Goal: Find specific page/section: Find specific page/section

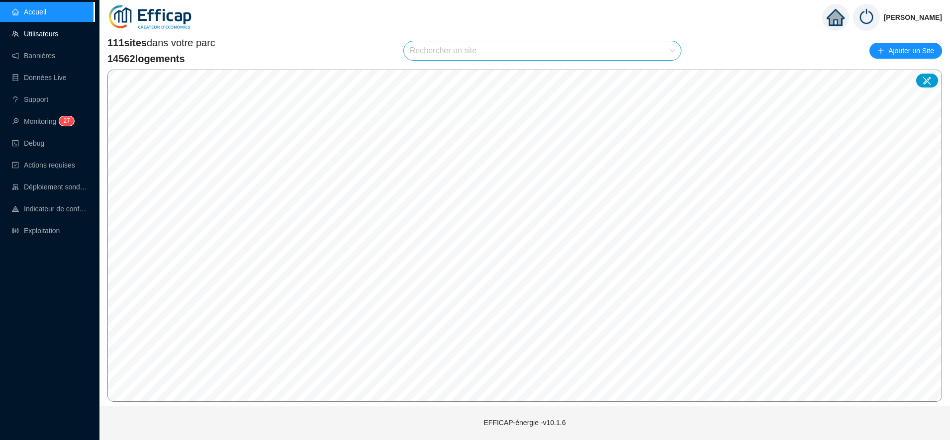
click at [46, 36] on link "Utilisateurs" at bounding box center [35, 34] width 46 height 8
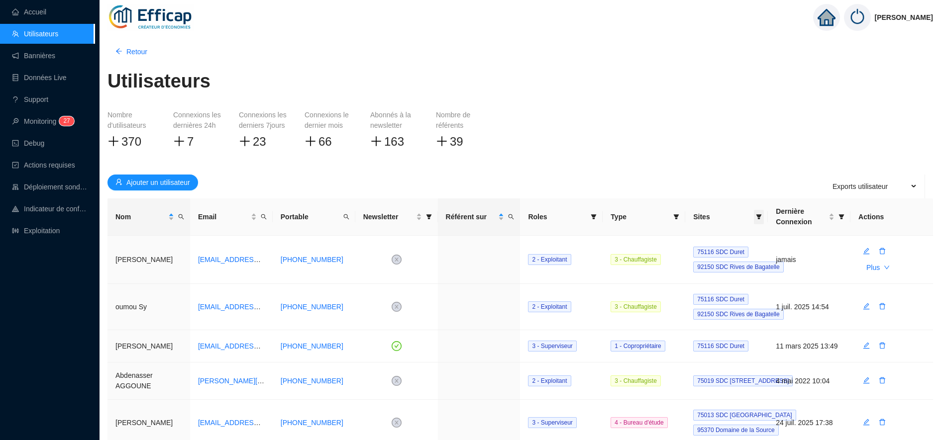
click at [760, 219] on icon "filter" at bounding box center [758, 216] width 5 height 5
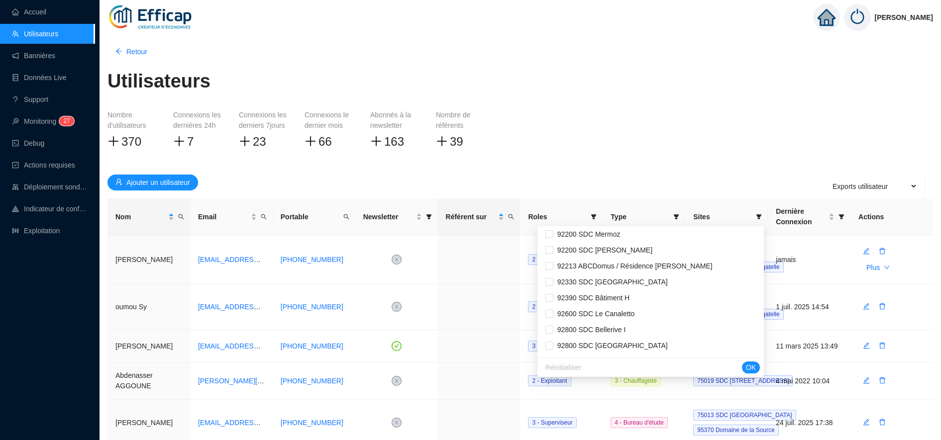
scroll to position [1335, 0]
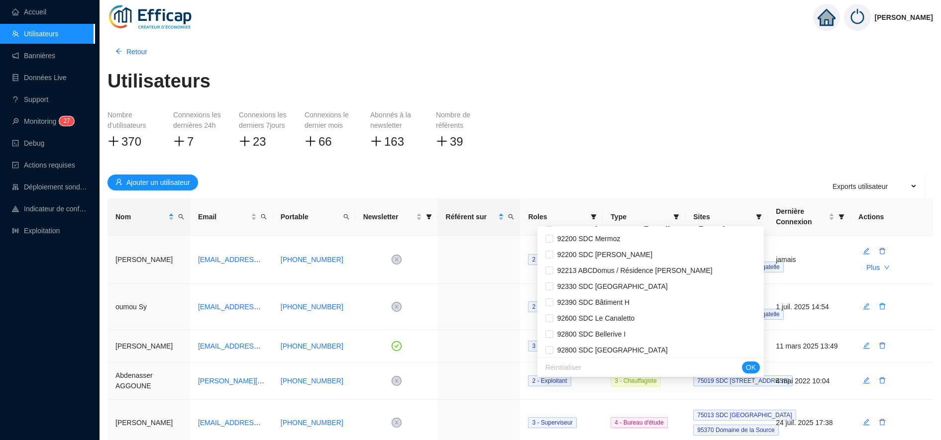
click at [623, 367] on div "Réinitialiser OK" at bounding box center [650, 367] width 226 height 19
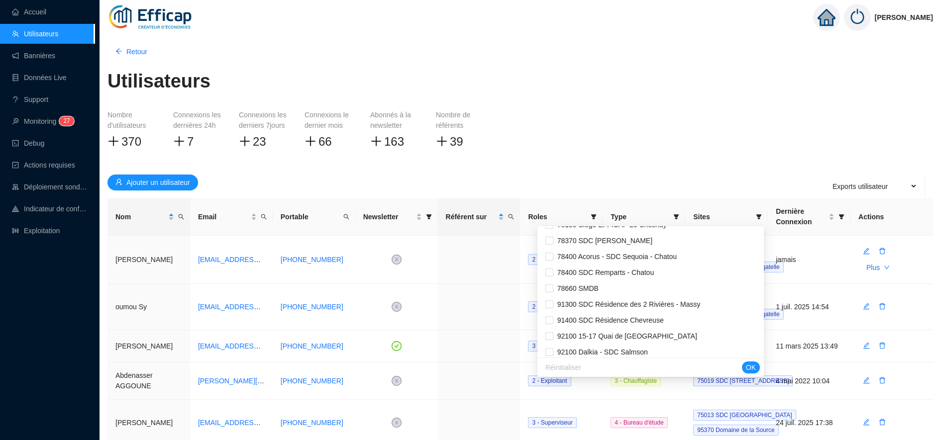
scroll to position [1136, 0]
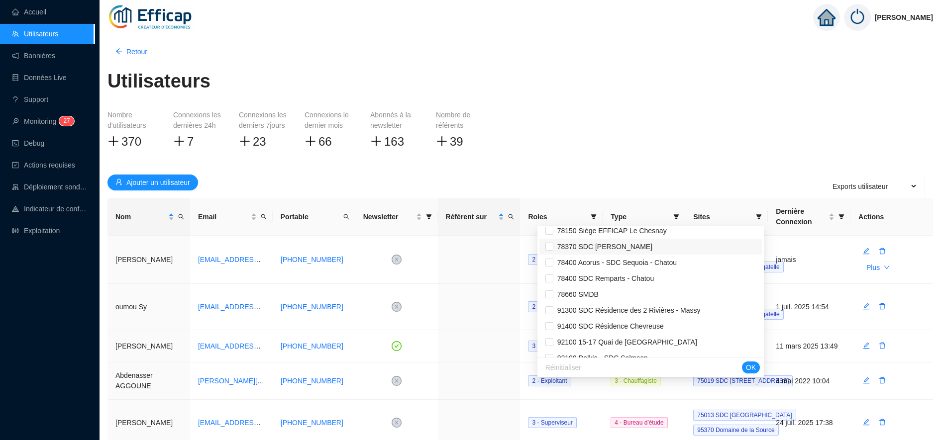
click at [585, 247] on span "78370 SDC [PERSON_NAME]" at bounding box center [602, 247] width 99 height 8
checkbox input "true"
click at [754, 369] on span "OK" at bounding box center [751, 368] width 10 height 10
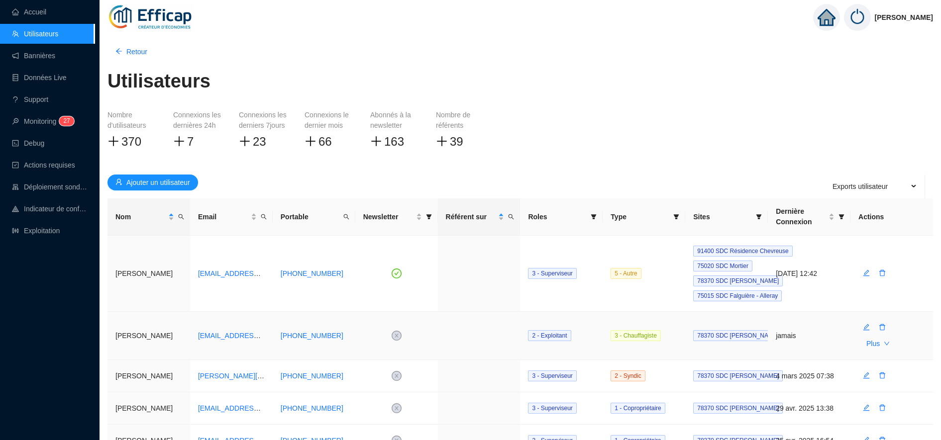
scroll to position [124, 0]
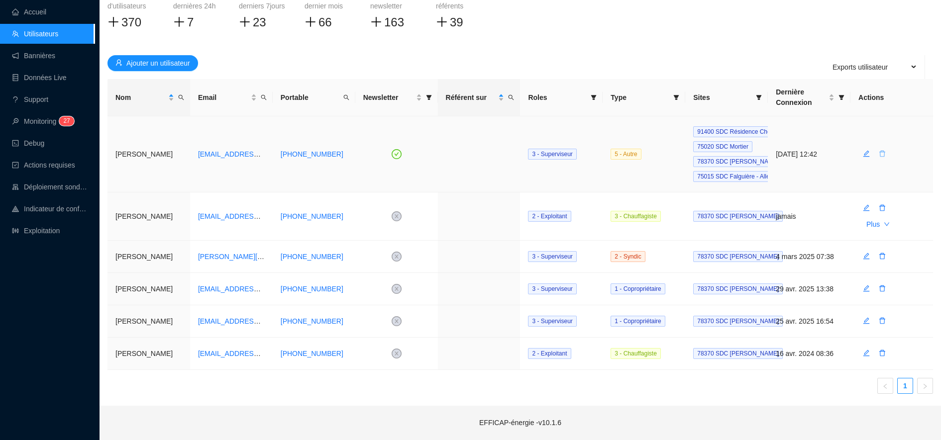
click at [881, 152] on icon "delete" at bounding box center [882, 154] width 6 height 6
click at [922, 123] on span "Oui" at bounding box center [927, 128] width 11 height 10
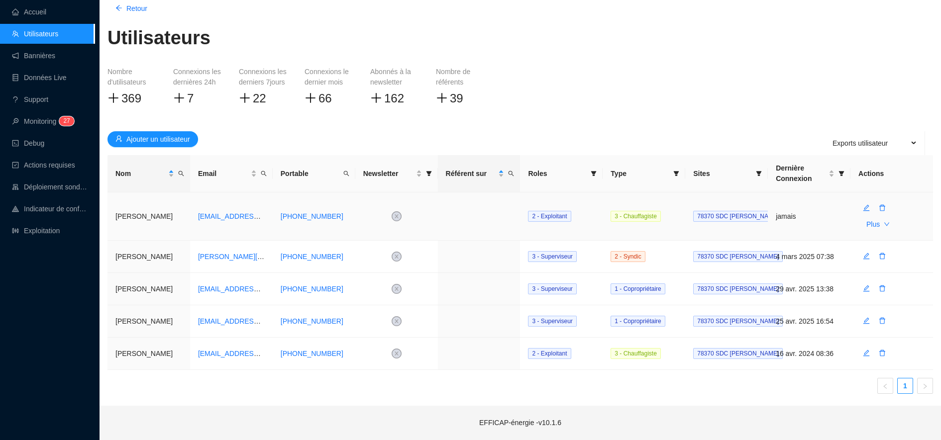
scroll to position [48, 0]
drag, startPoint x: 43, startPoint y: 13, endPoint x: 106, endPoint y: 54, distance: 75.2
click at [43, 12] on link "Accueil" at bounding box center [29, 12] width 34 height 8
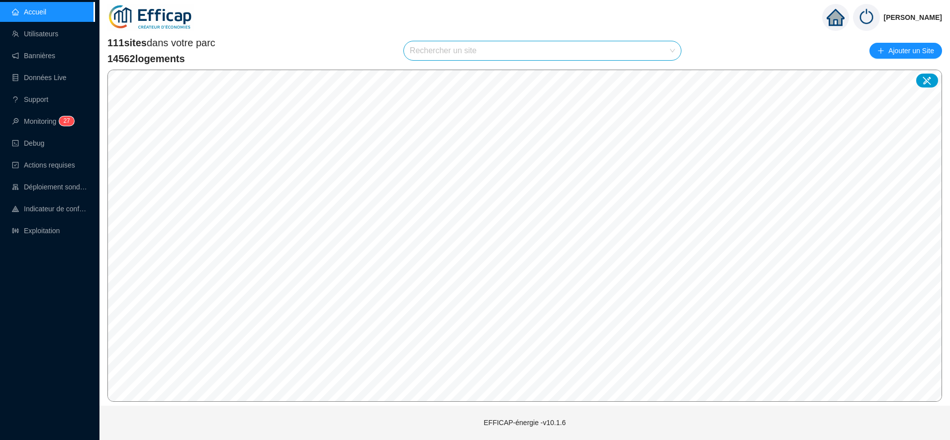
click at [505, 57] on input "search" at bounding box center [538, 50] width 256 height 19
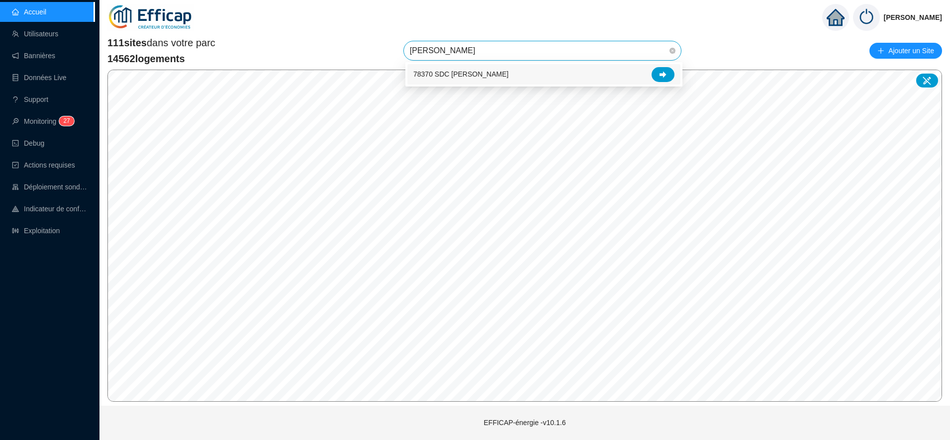
type input "[PERSON_NAME]"
click at [660, 70] on div at bounding box center [663, 74] width 23 height 15
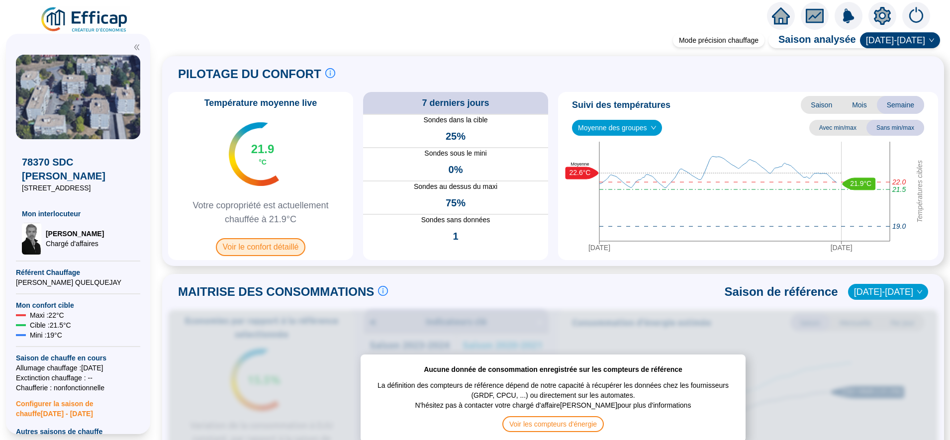
click at [260, 244] on span "Voir le confort détaillé" at bounding box center [261, 247] width 90 height 18
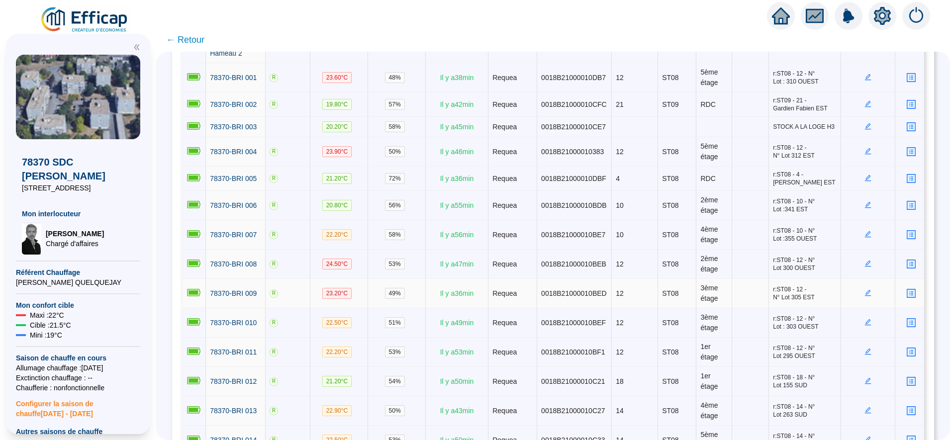
scroll to position [145, 0]
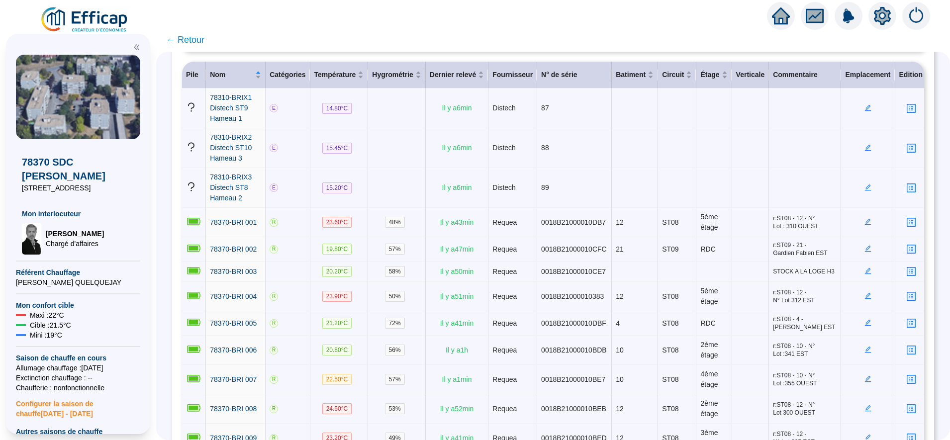
drag, startPoint x: 187, startPoint y: 39, endPoint x: 66, endPoint y: 1, distance: 127.2
click at [187, 39] on span "← Retour" at bounding box center [185, 40] width 38 height 14
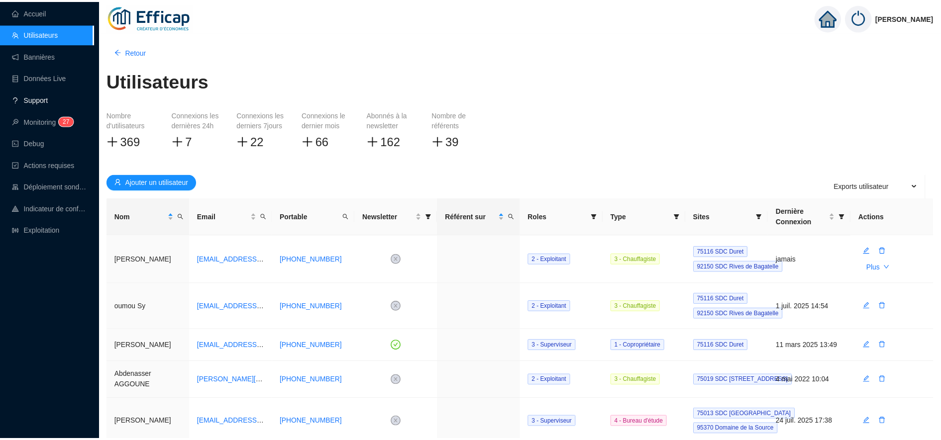
scroll to position [48, 0]
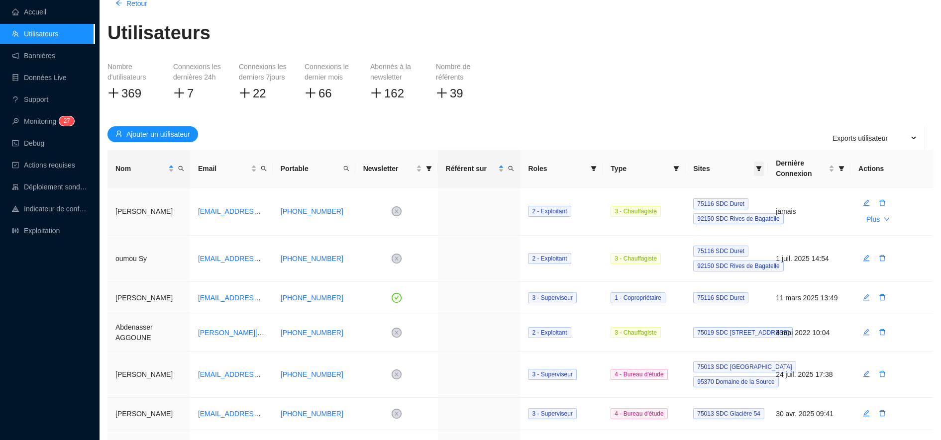
click at [757, 167] on icon "filter" at bounding box center [758, 168] width 5 height 5
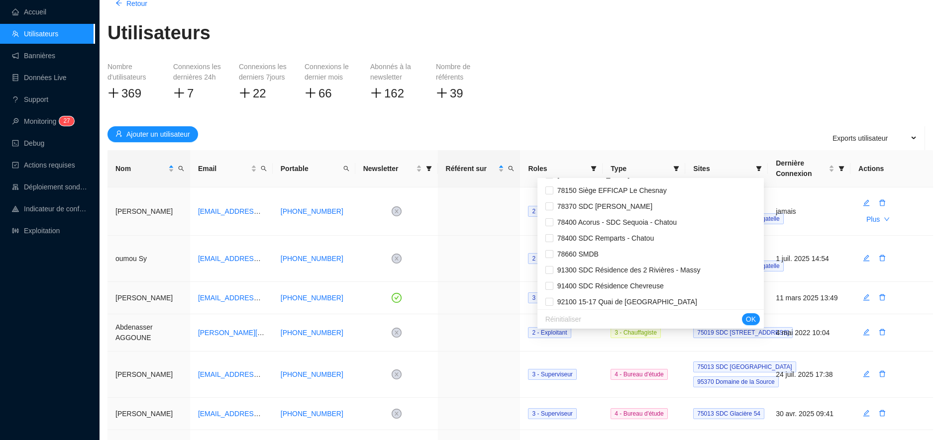
scroll to position [1117, 0]
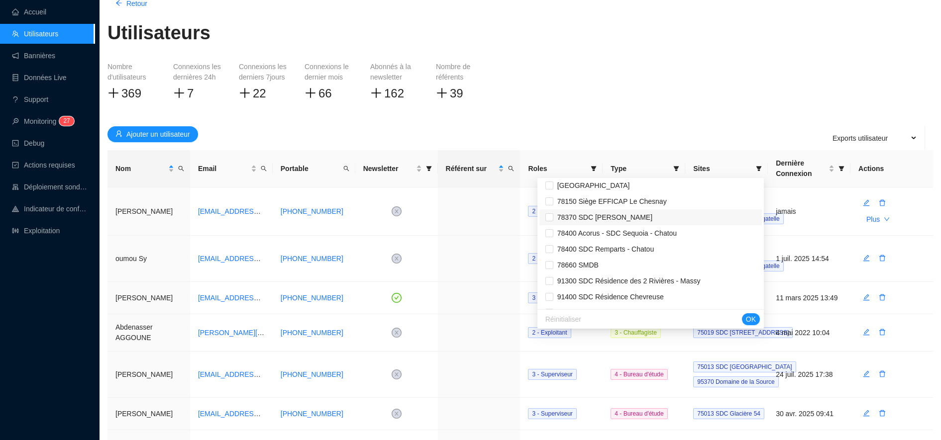
click at [604, 213] on span "78370 SDC [PERSON_NAME]" at bounding box center [602, 217] width 99 height 8
checkbox input "true"
click at [752, 316] on span "OK" at bounding box center [751, 319] width 10 height 10
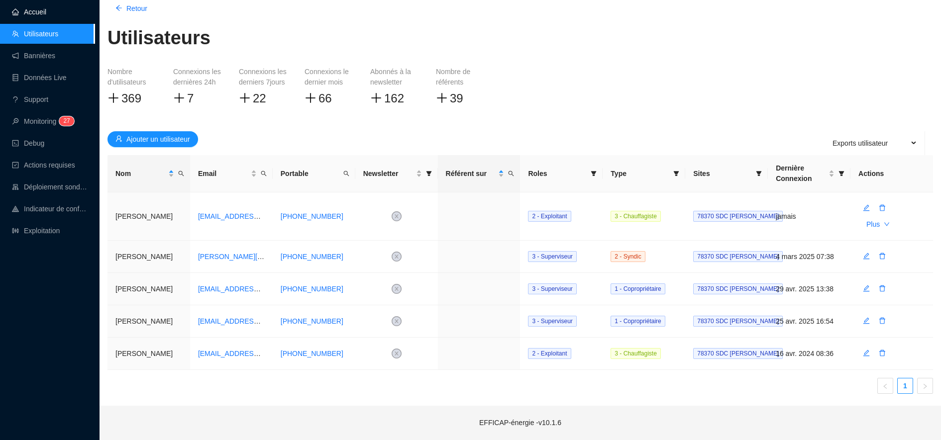
drag, startPoint x: 46, startPoint y: 10, endPoint x: 49, endPoint y: 15, distance: 5.4
click at [46, 10] on link "Accueil" at bounding box center [29, 12] width 34 height 8
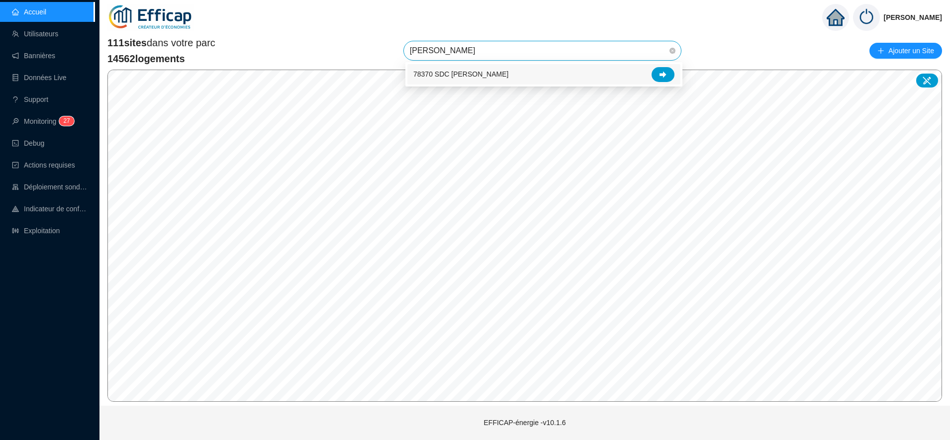
type input "[PERSON_NAME]"
click at [665, 75] on icon at bounding box center [663, 74] width 7 height 6
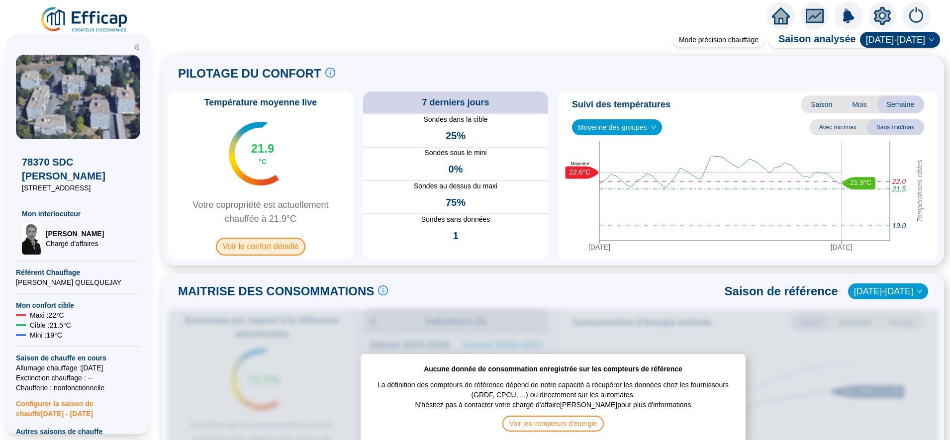
click at [267, 247] on span "Voir le confort détaillé" at bounding box center [261, 247] width 90 height 18
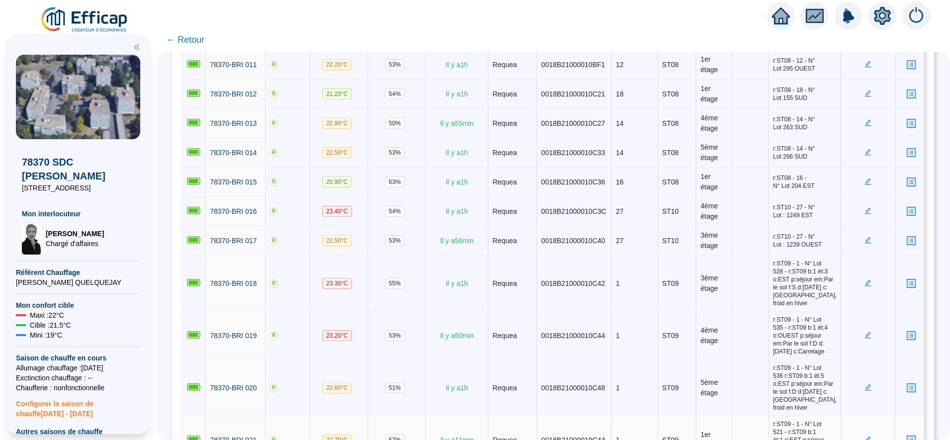
scroll to position [581, 0]
